Goal: Book appointment/travel/reservation

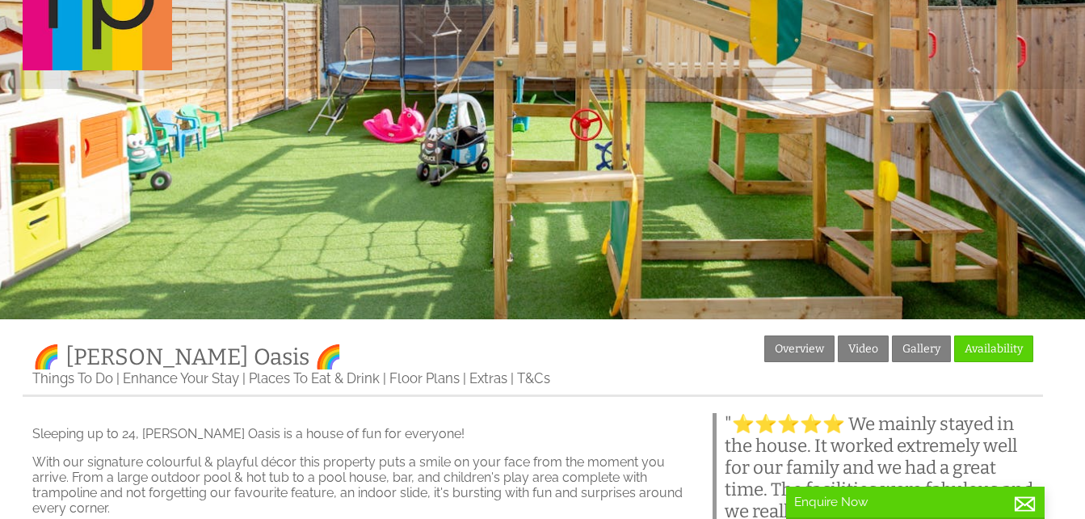
scroll to position [404, 0]
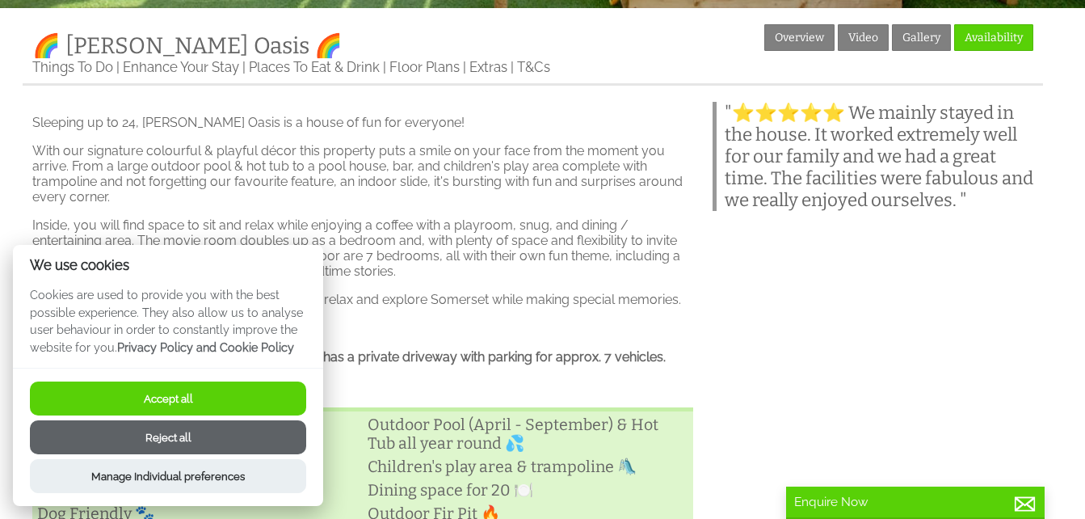
click at [183, 431] on button "Reject all" at bounding box center [168, 437] width 276 height 34
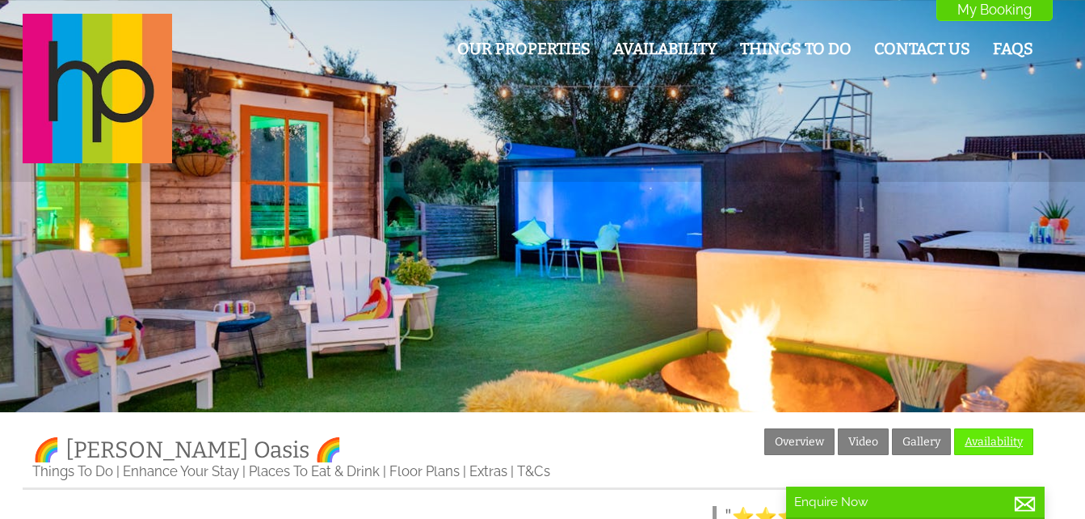
click at [998, 436] on link "Availability" at bounding box center [993, 441] width 79 height 27
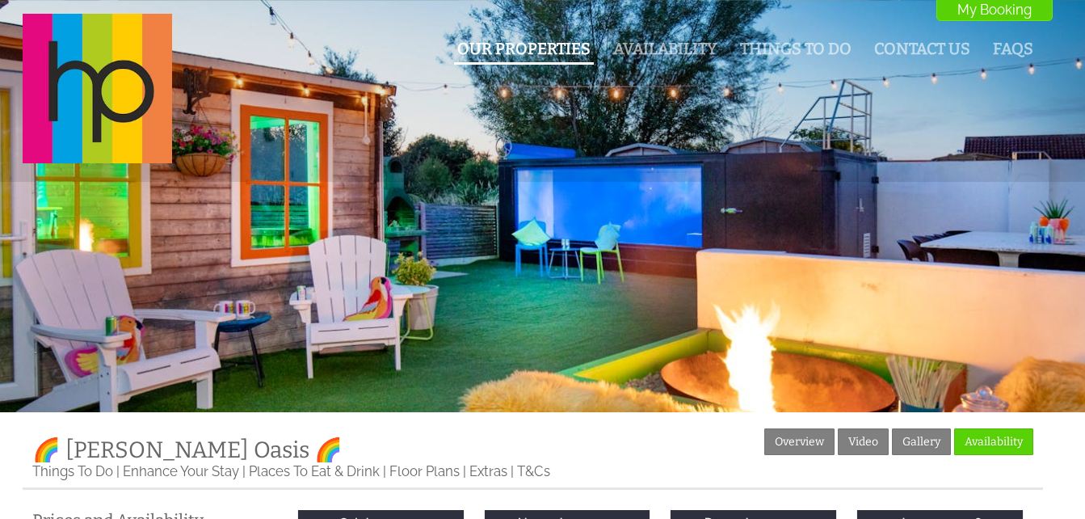
click at [545, 42] on link "Our Properties" at bounding box center [523, 49] width 133 height 19
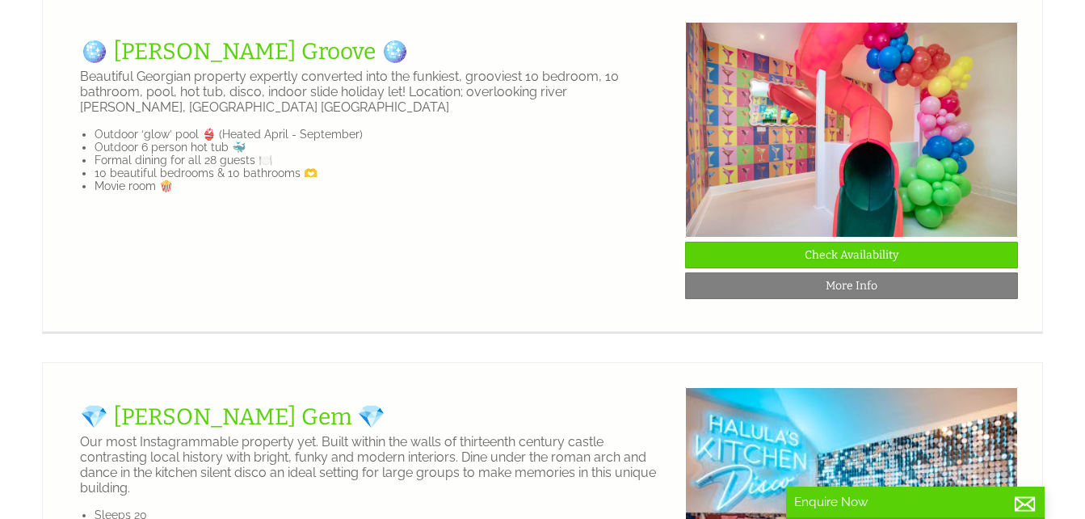
scroll to position [2262, 0]
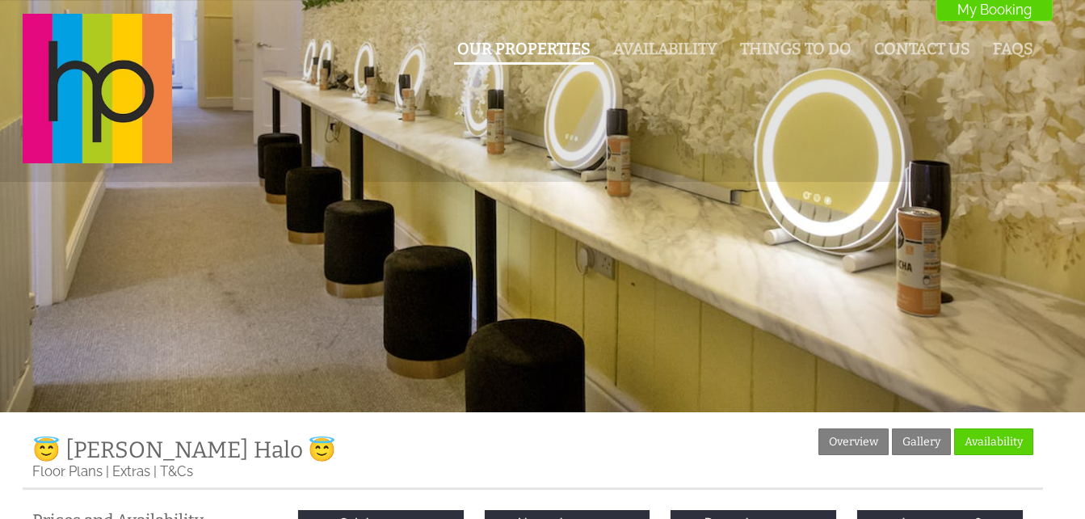
click at [490, 49] on link "Our Properties" at bounding box center [523, 49] width 133 height 19
